Goal: Check status: Check status

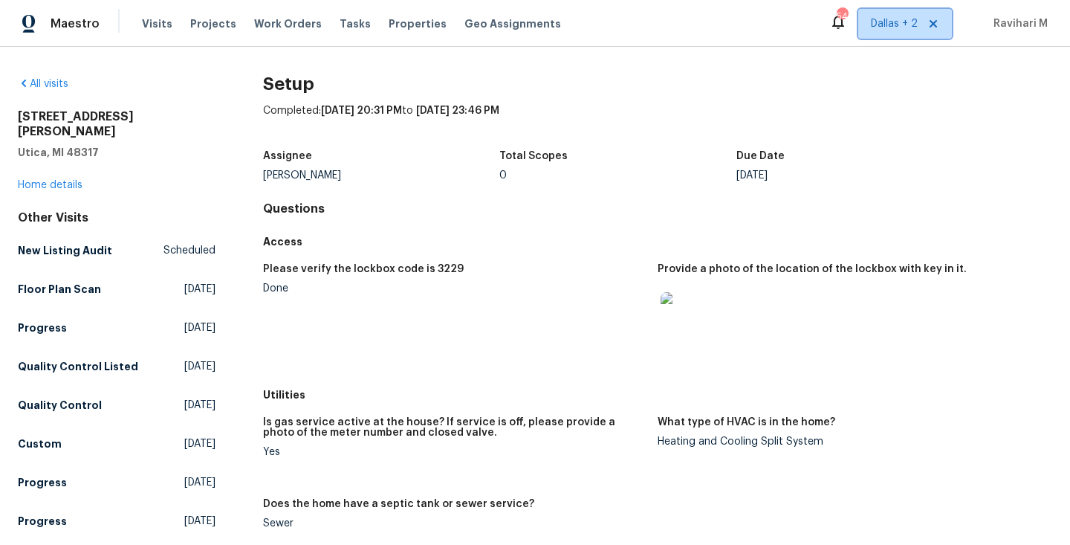
click at [904, 29] on span "Dallas + 2" at bounding box center [894, 23] width 47 height 15
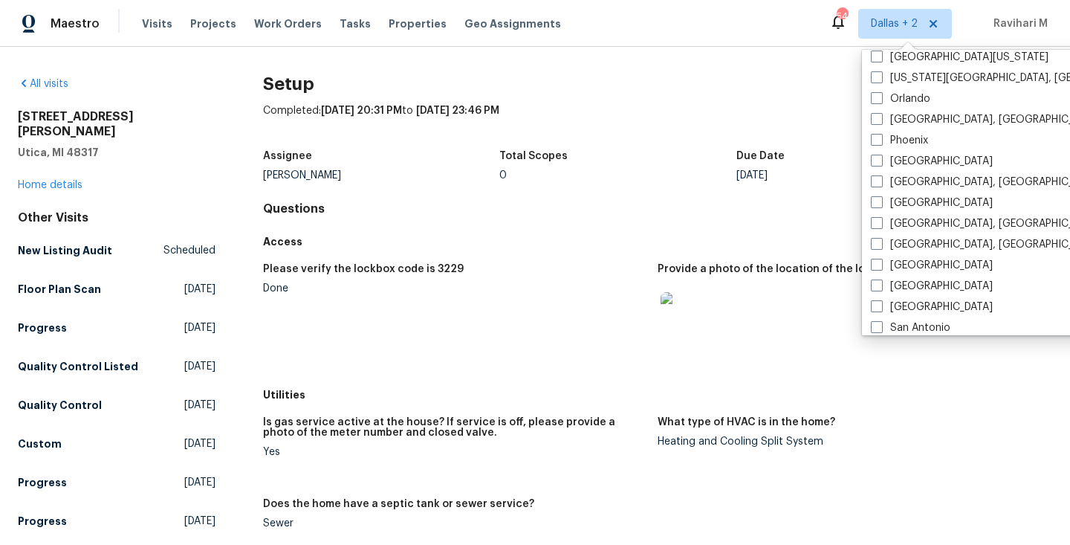
scroll to position [804, 0]
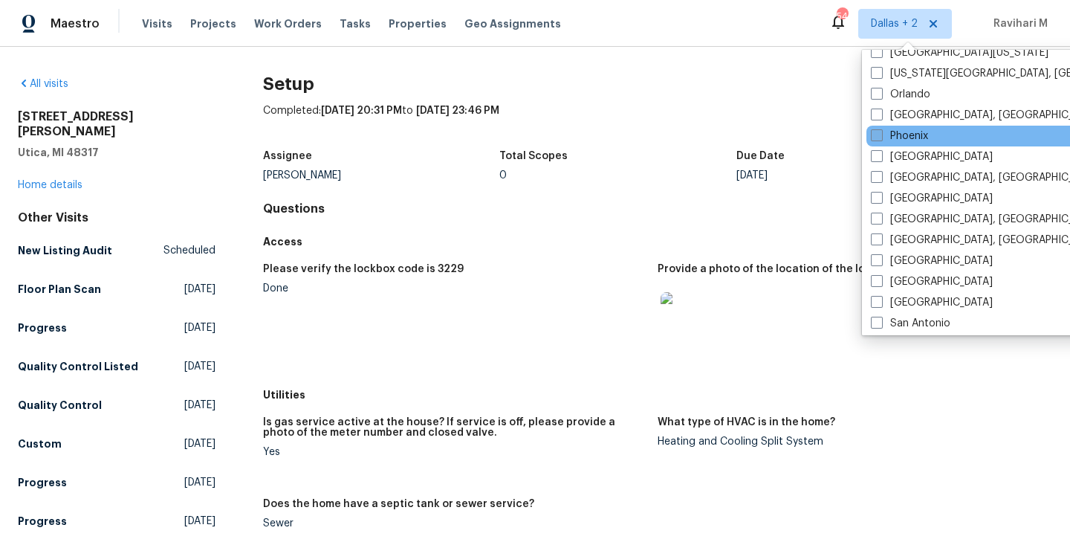
click at [875, 136] on span at bounding box center [877, 135] width 12 height 12
click at [875, 136] on input "Phoenix" at bounding box center [876, 134] width 10 height 10
checkbox input "true"
click at [131, 27] on div "Maestro Visits Projects Work Orders Tasks Properties Geo Assignments" at bounding box center [289, 24] width 579 height 30
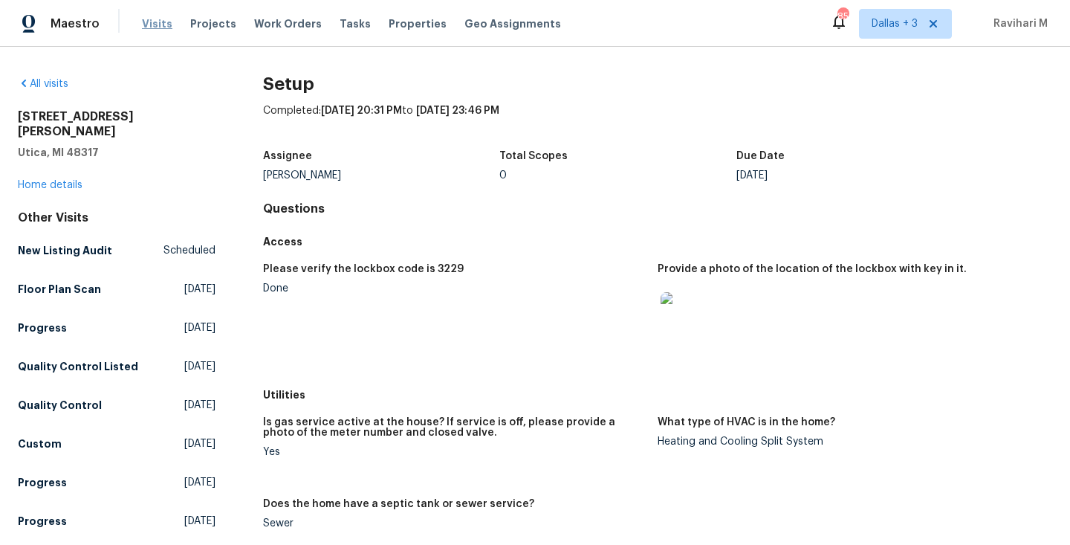
click at [147, 27] on span "Visits" at bounding box center [157, 23] width 30 height 15
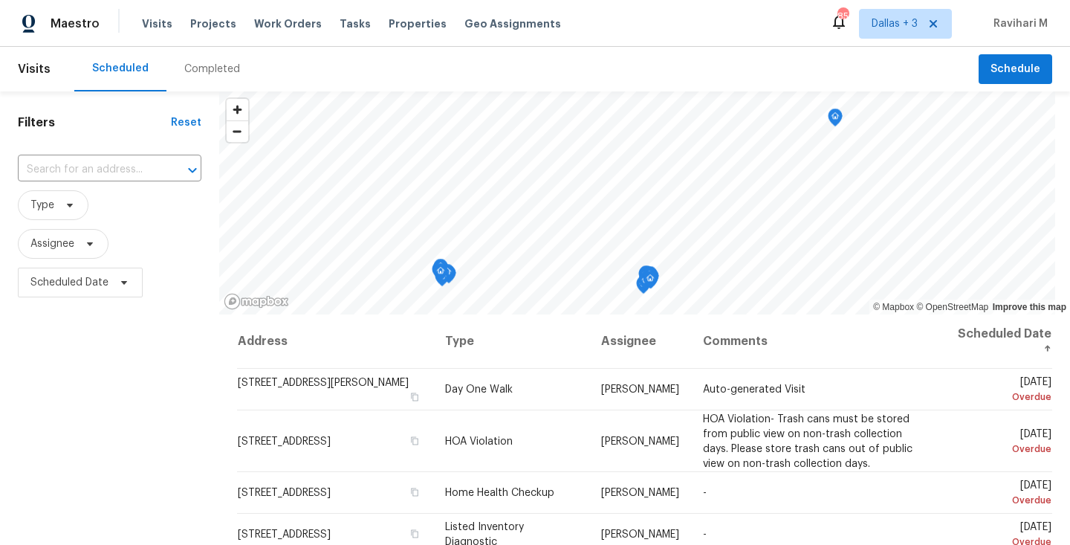
click at [192, 84] on div "Completed" at bounding box center [211, 69] width 91 height 45
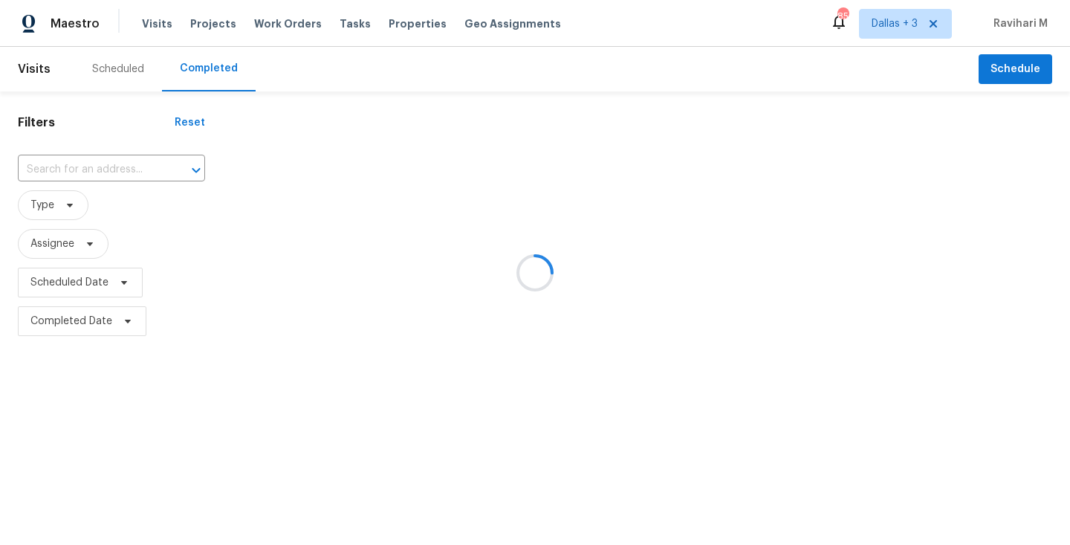
click at [94, 175] on div at bounding box center [535, 272] width 1070 height 545
click at [86, 172] on div at bounding box center [535, 272] width 1070 height 545
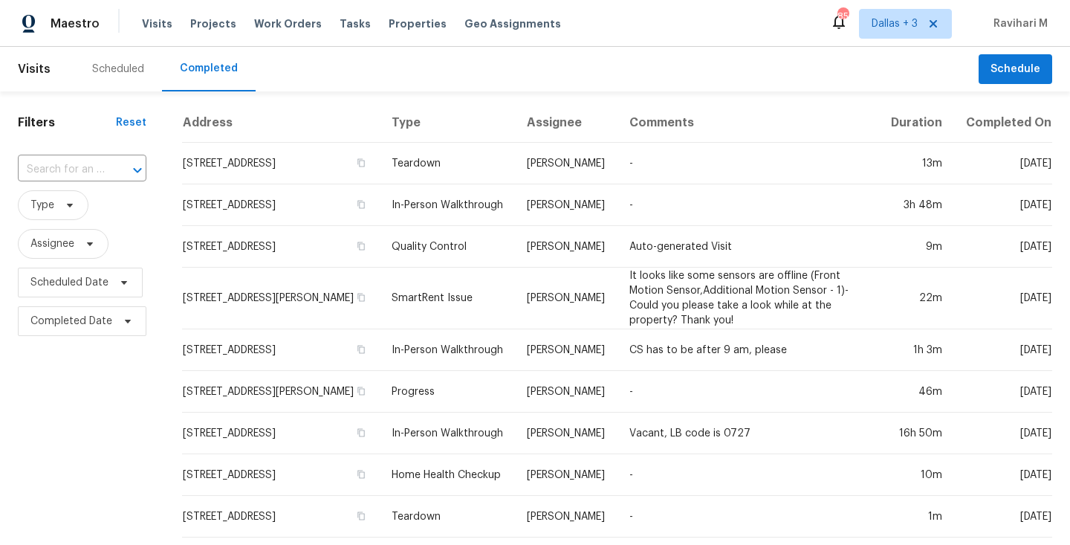
click at [86, 172] on input "text" at bounding box center [61, 169] width 87 height 23
paste input "[STREET_ADDRESS]"
type input "[STREET_ADDRESS]"
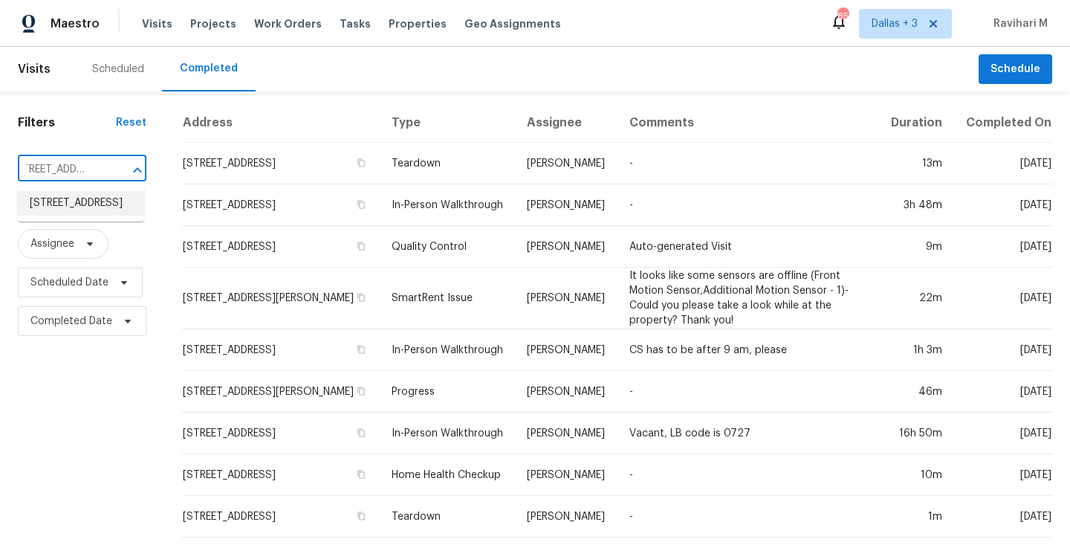
click at [87, 206] on li "[STREET_ADDRESS]" at bounding box center [81, 203] width 126 height 25
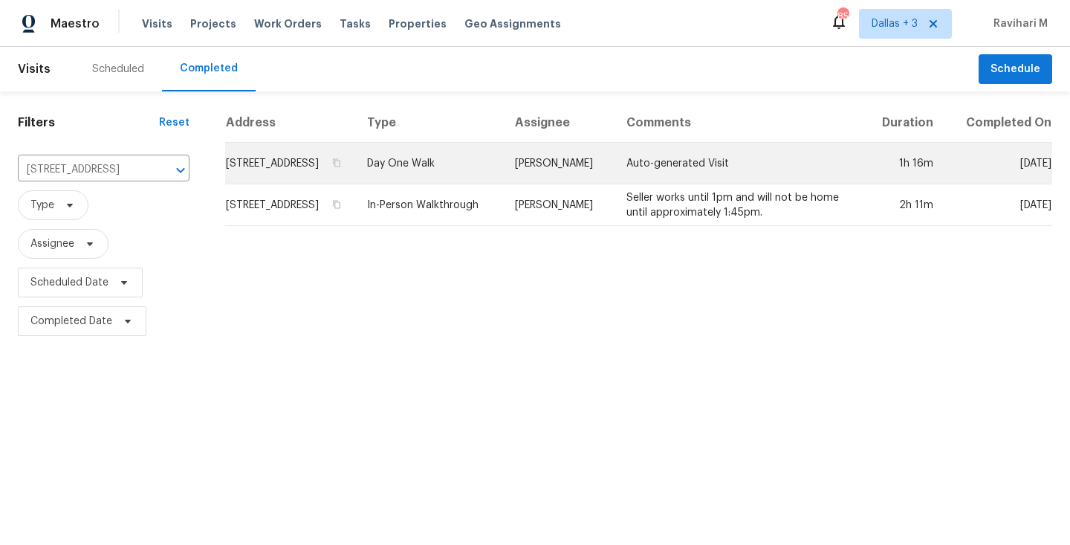
click at [497, 182] on td "Day One Walk" at bounding box center [429, 164] width 148 height 42
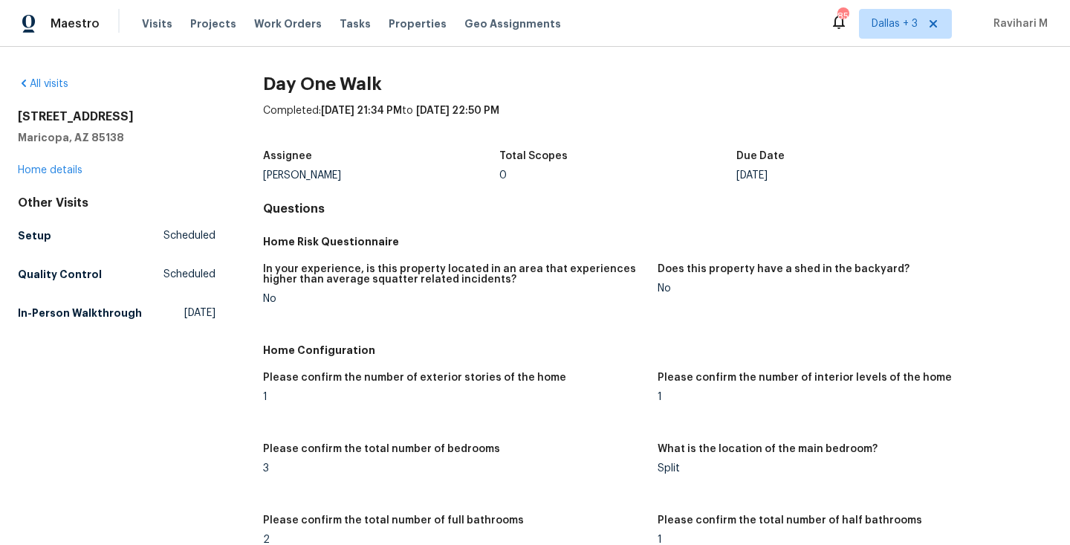
scroll to position [372, 0]
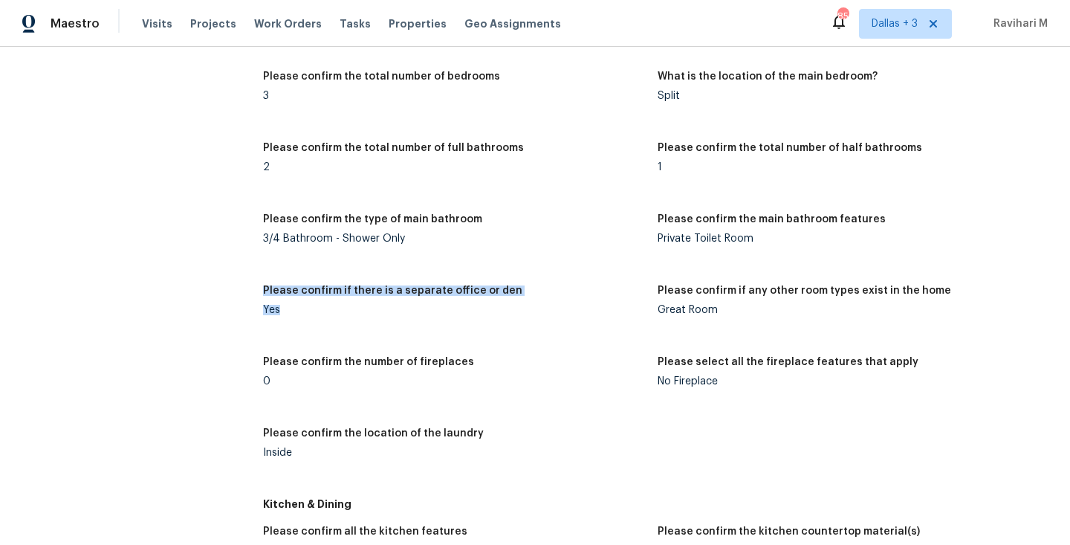
drag, startPoint x: 261, startPoint y: 291, endPoint x: 471, endPoint y: 311, distance: 211.2
click at [470, 311] on figure "Please confirm if there is a separate office or den Yes" at bounding box center [460, 312] width 395 height 54
click at [618, 334] on figure "Please confirm if there is a separate office or den Yes" at bounding box center [460, 312] width 395 height 54
click at [383, 300] on div "Please confirm if there is a separate office or den" at bounding box center [454, 294] width 383 height 19
drag, startPoint x: 259, startPoint y: 288, endPoint x: 392, endPoint y: 308, distance: 134.4
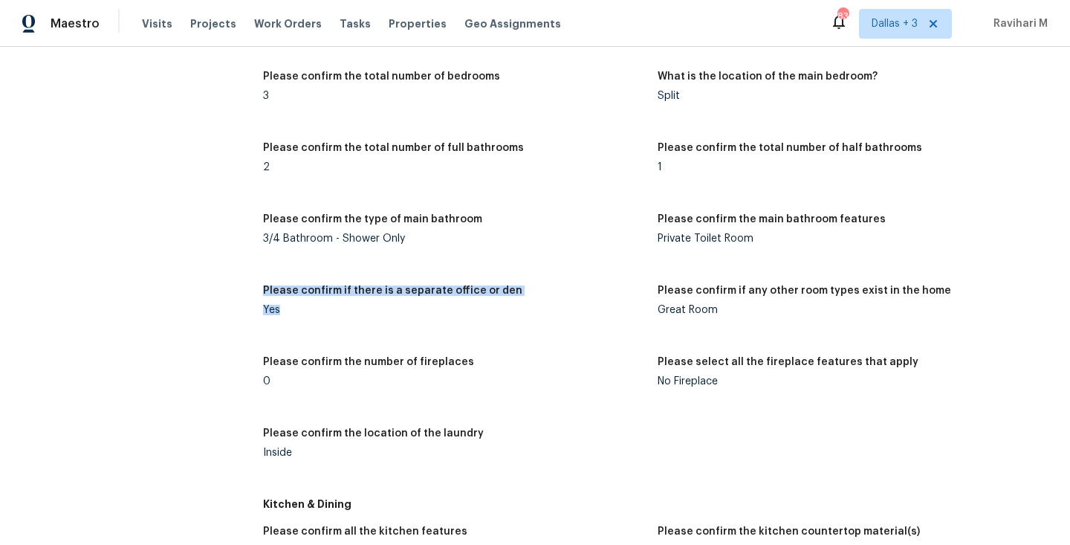
click at [392, 308] on div "Yes" at bounding box center [454, 310] width 383 height 10
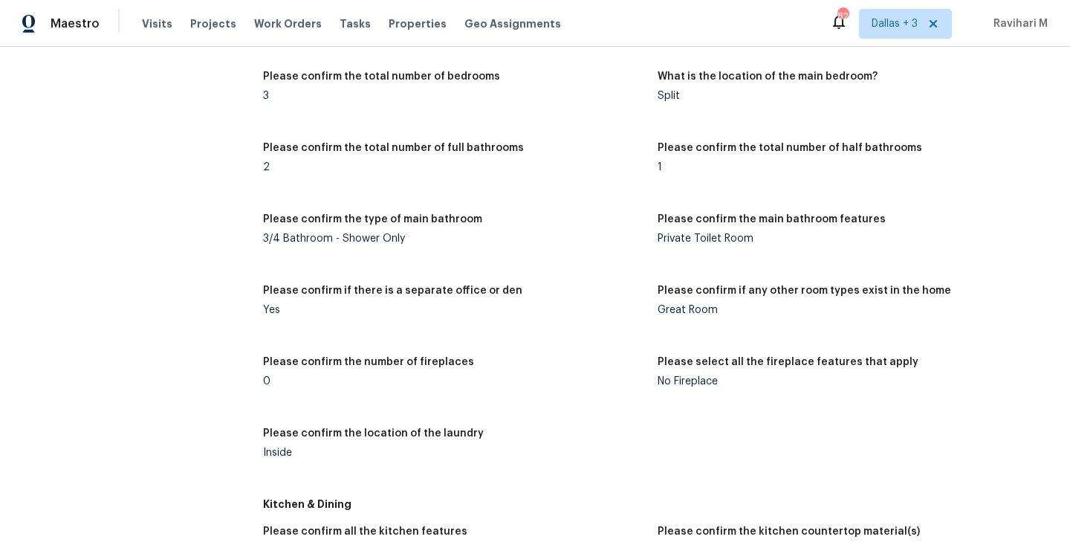
click at [501, 403] on figure "Please confirm the number of fireplaces 0" at bounding box center [460, 384] width 395 height 54
